Goal: Navigation & Orientation: Find specific page/section

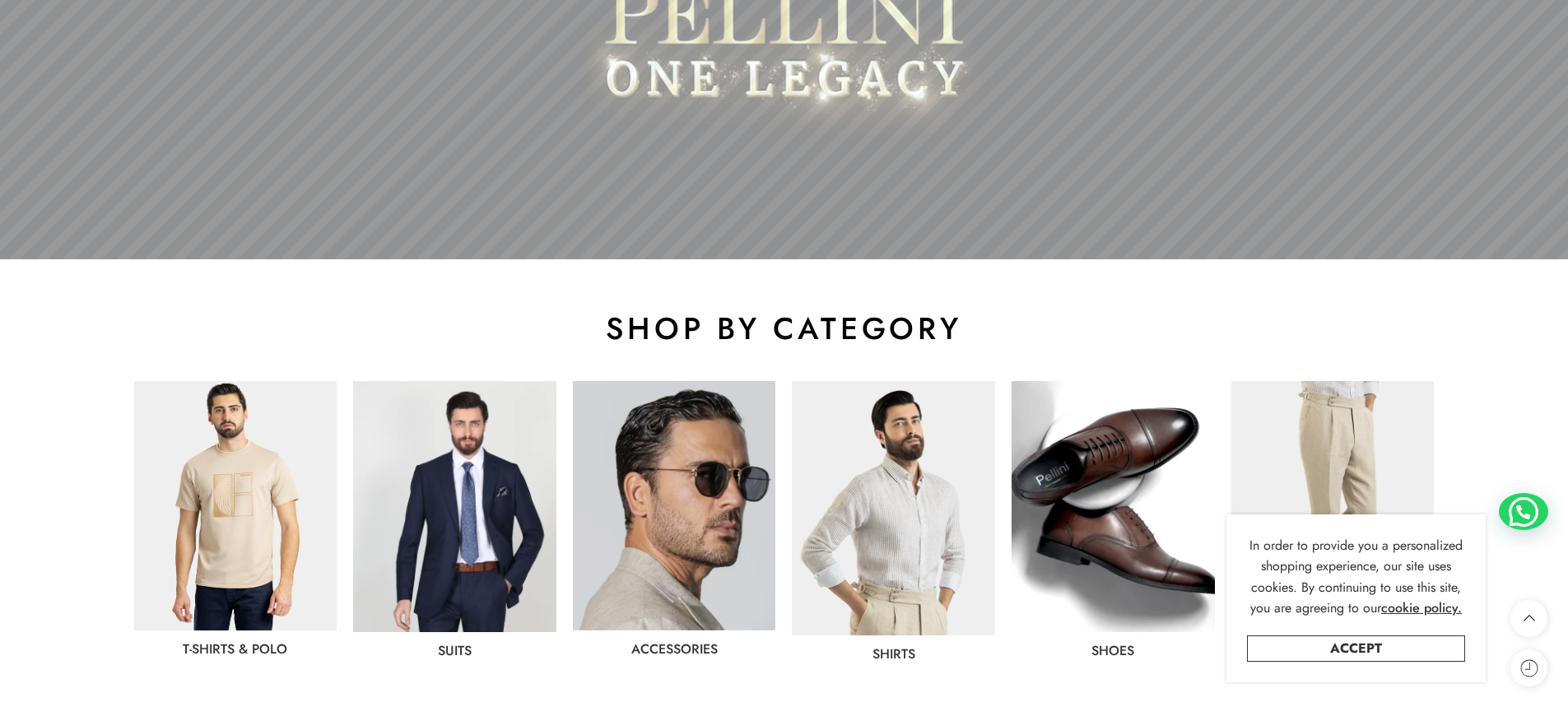
scroll to position [741, 0]
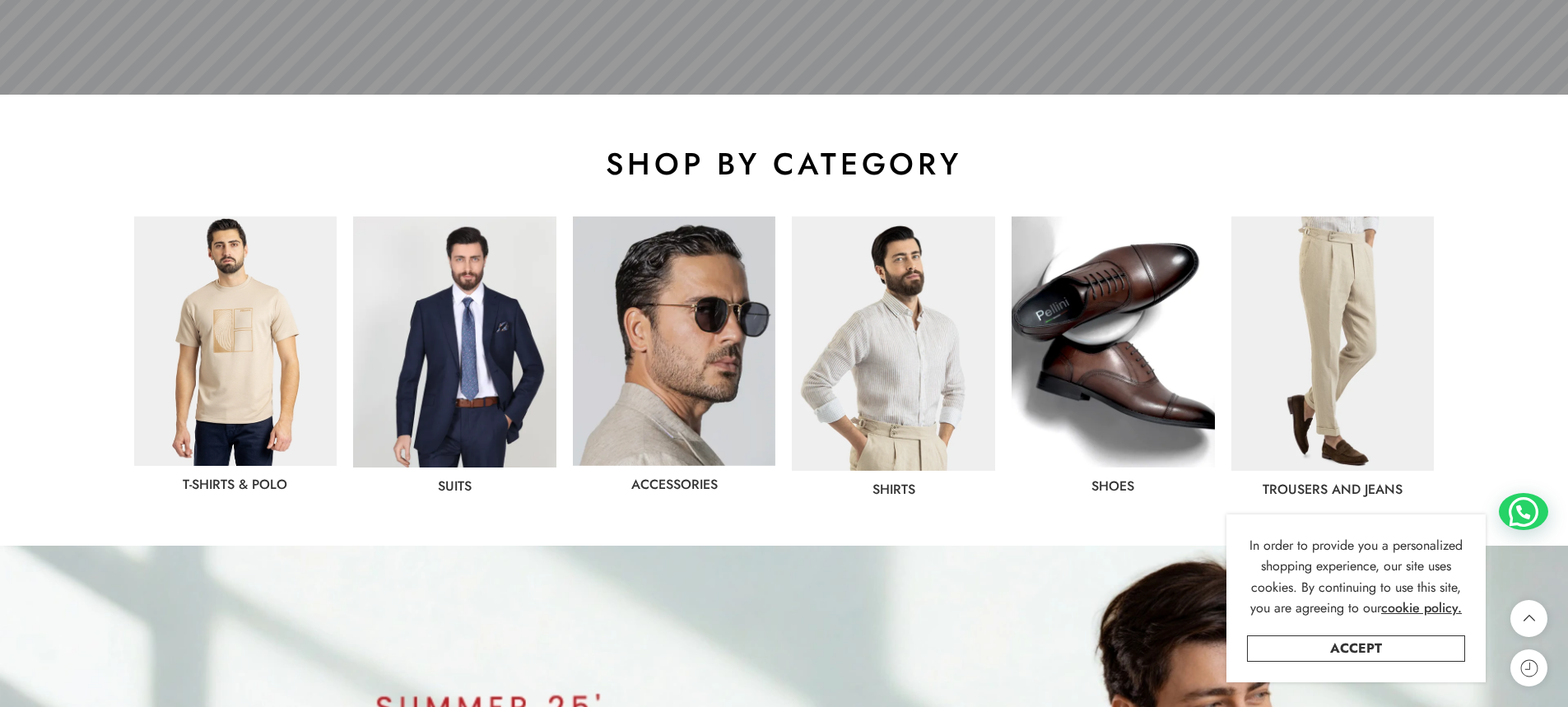
click at [1123, 366] on img at bounding box center [1113, 341] width 203 height 251
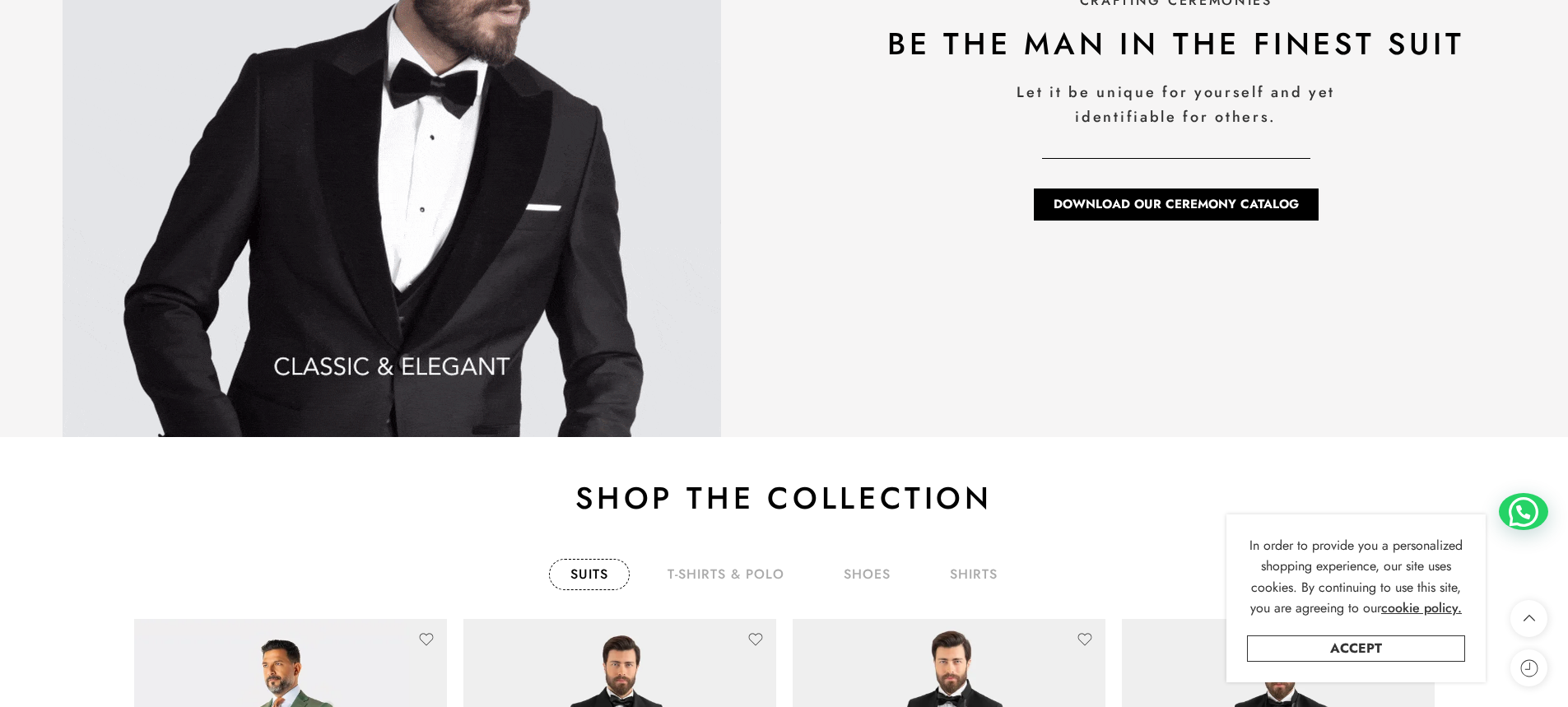
scroll to position [2717, 0]
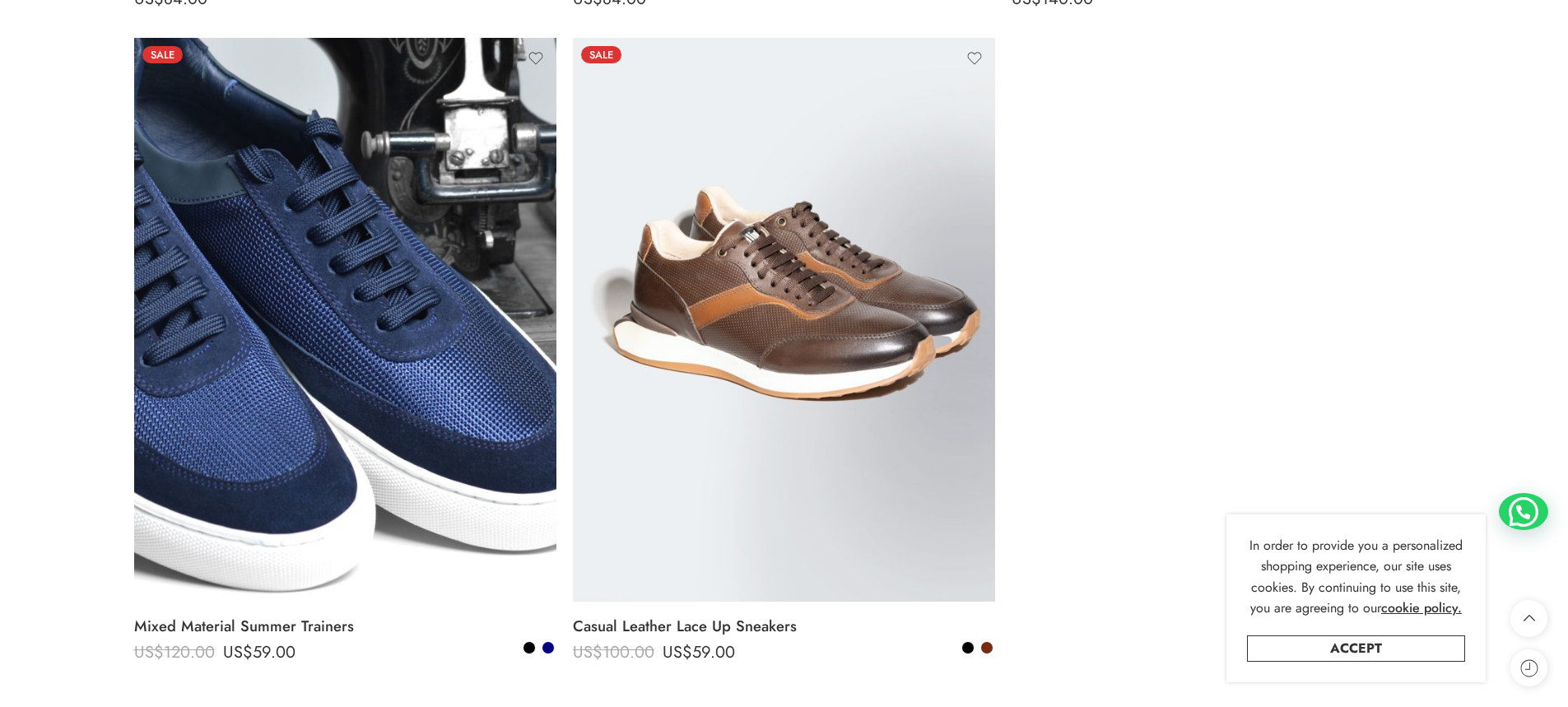
scroll to position [7656, 0]
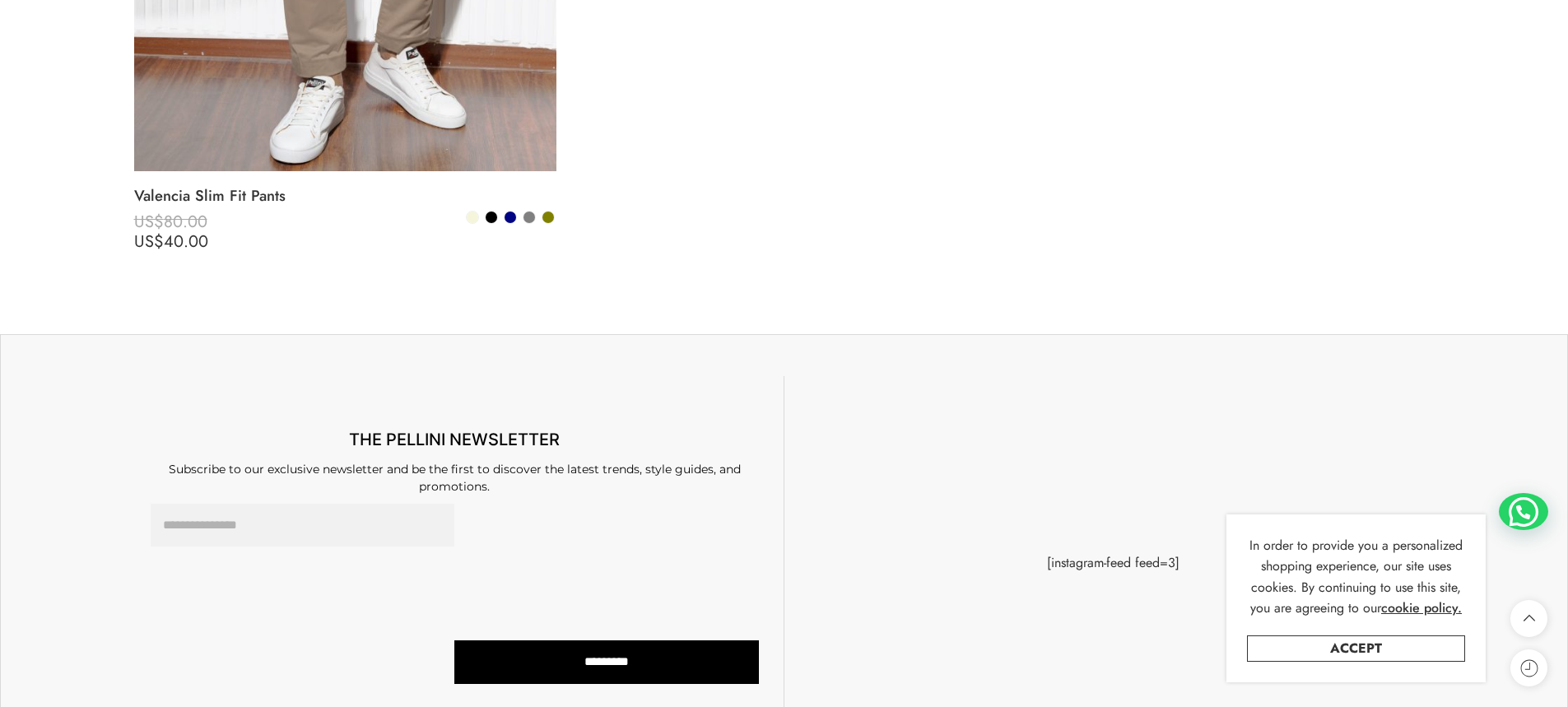
scroll to position [3792, 0]
